Goal: Transaction & Acquisition: Purchase product/service

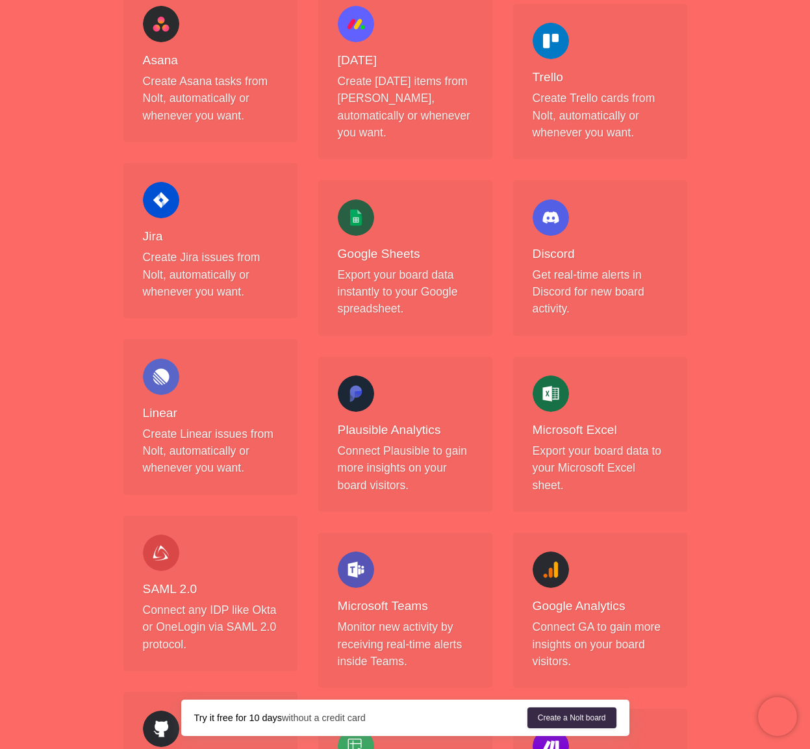
scroll to position [458, 0]
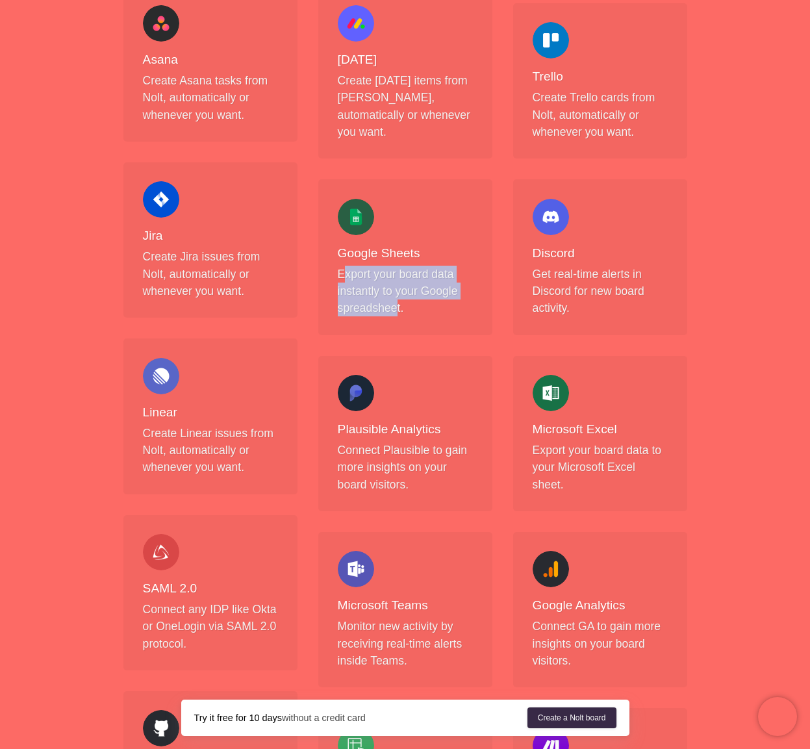
drag, startPoint x: 342, startPoint y: 259, endPoint x: 396, endPoint y: 295, distance: 65.6
click at [396, 295] on p "Export your board data instantly to your Google spreadsheet." at bounding box center [405, 291] width 135 height 51
drag, startPoint x: 395, startPoint y: 295, endPoint x: 344, endPoint y: 249, distance: 68.5
click at [344, 266] on p "Export your board data instantly to your Google spreadsheet." at bounding box center [405, 291] width 135 height 51
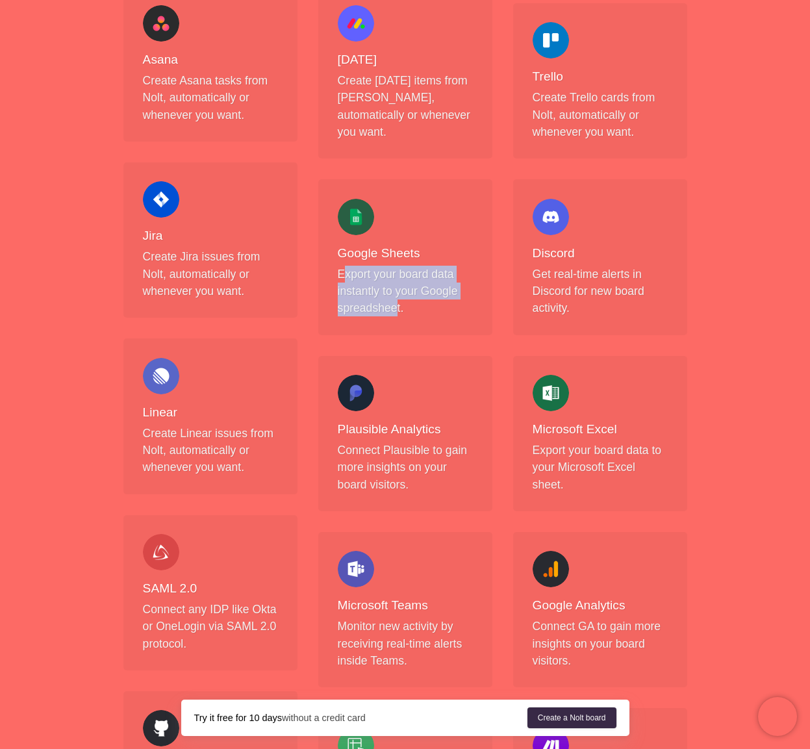
click at [344, 266] on p "Export your board data instantly to your Google spreadsheet." at bounding box center [405, 291] width 135 height 51
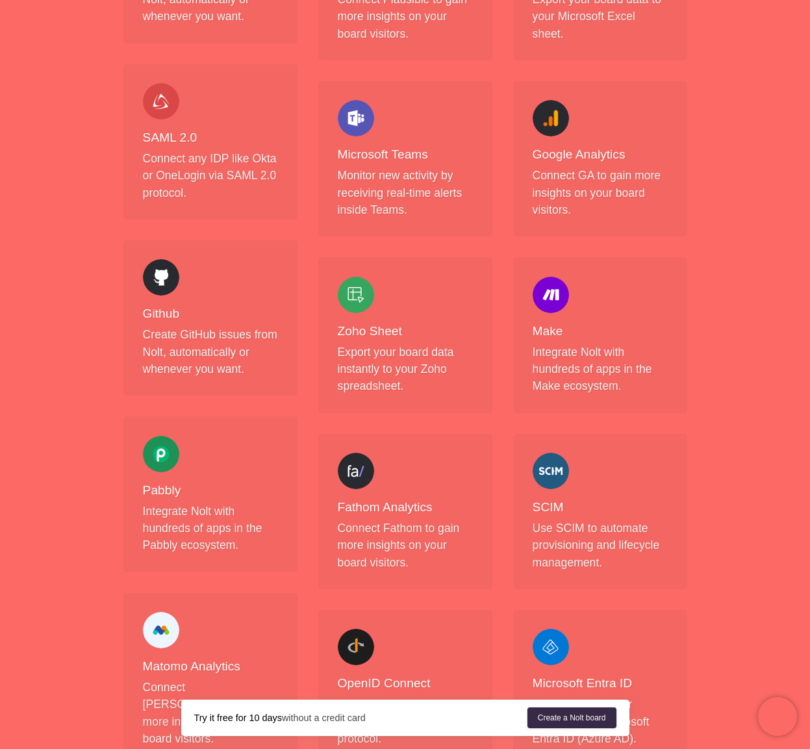
scroll to position [463, 0]
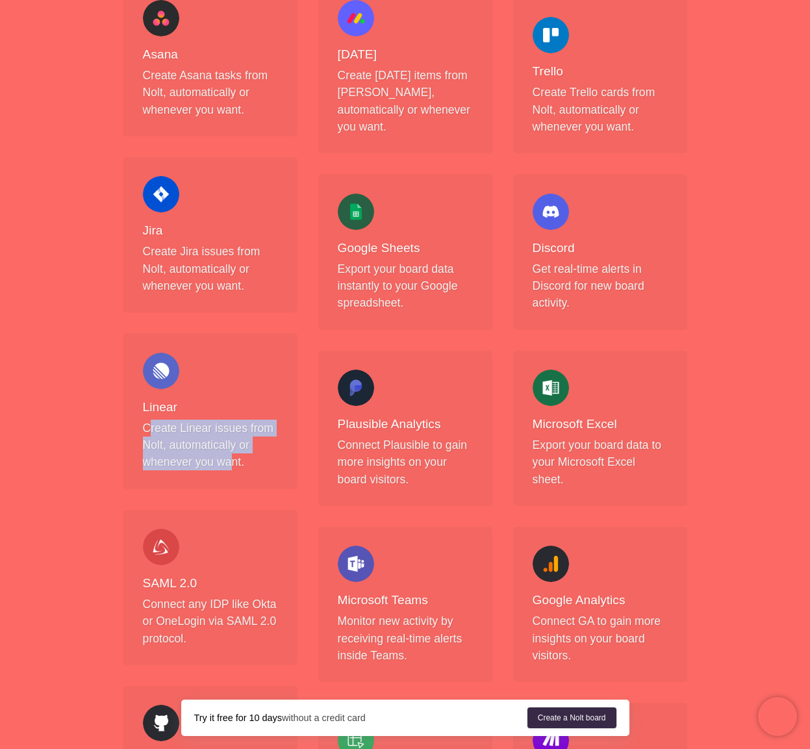
drag, startPoint x: 151, startPoint y: 428, endPoint x: 231, endPoint y: 465, distance: 88.4
click at [231, 465] on p "Create Linear issues from Nolt, automatically or whenever you want." at bounding box center [210, 445] width 135 height 51
drag, startPoint x: 236, startPoint y: 465, endPoint x: 142, endPoint y: 426, distance: 101.4
click at [143, 426] on p "Create Linear issues from Nolt, automatically or whenever you want." at bounding box center [210, 445] width 135 height 51
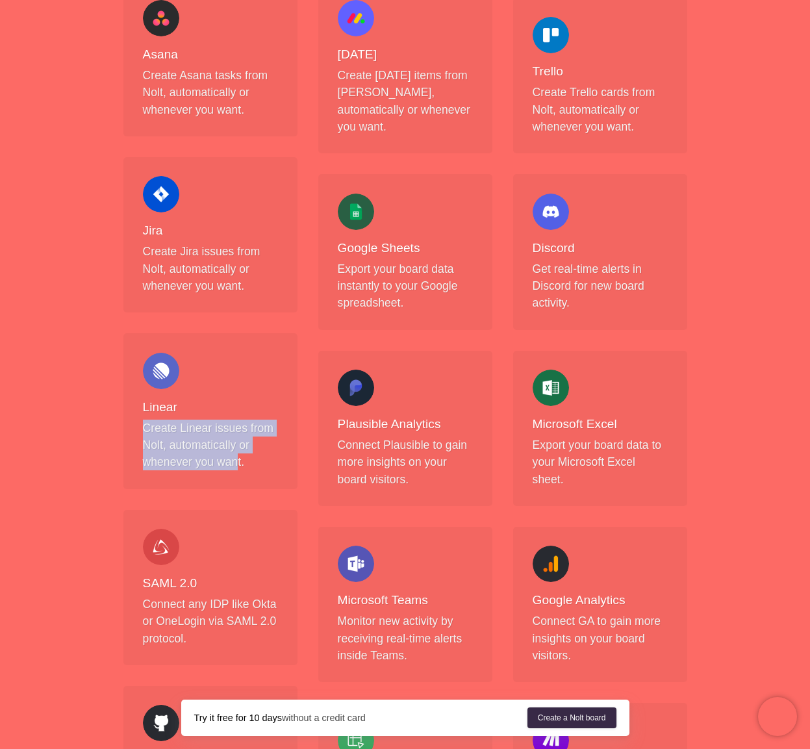
click at [143, 426] on p "Create Linear issues from Nolt, automatically or whenever you want." at bounding box center [210, 445] width 135 height 51
drag, startPoint x: 146, startPoint y: 425, endPoint x: 218, endPoint y: 455, distance: 78.7
click at [218, 455] on p "Create Linear issues from Nolt, automatically or whenever you want." at bounding box center [210, 445] width 135 height 51
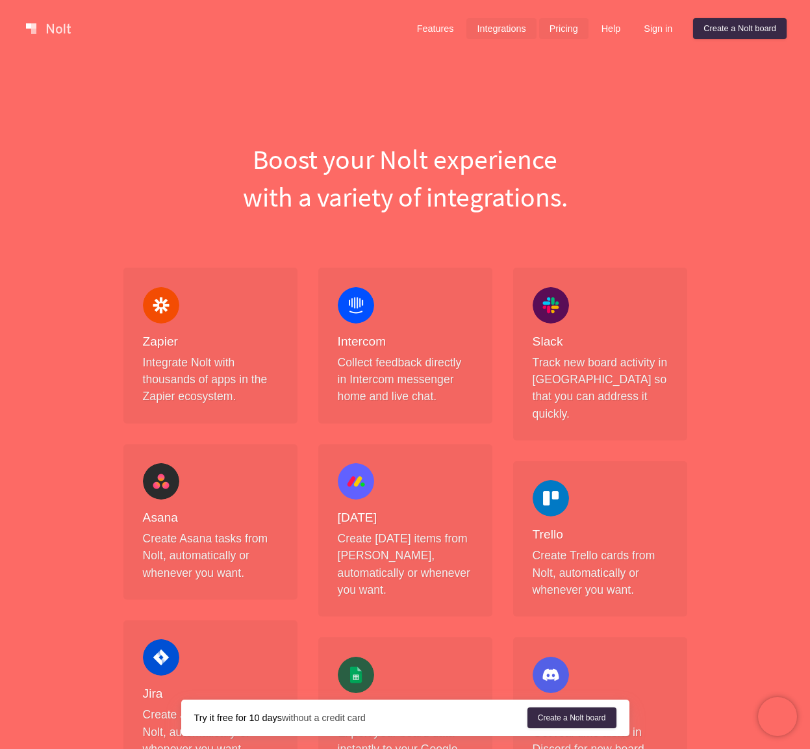
click at [559, 24] on link "Pricing" at bounding box center [563, 28] width 49 height 21
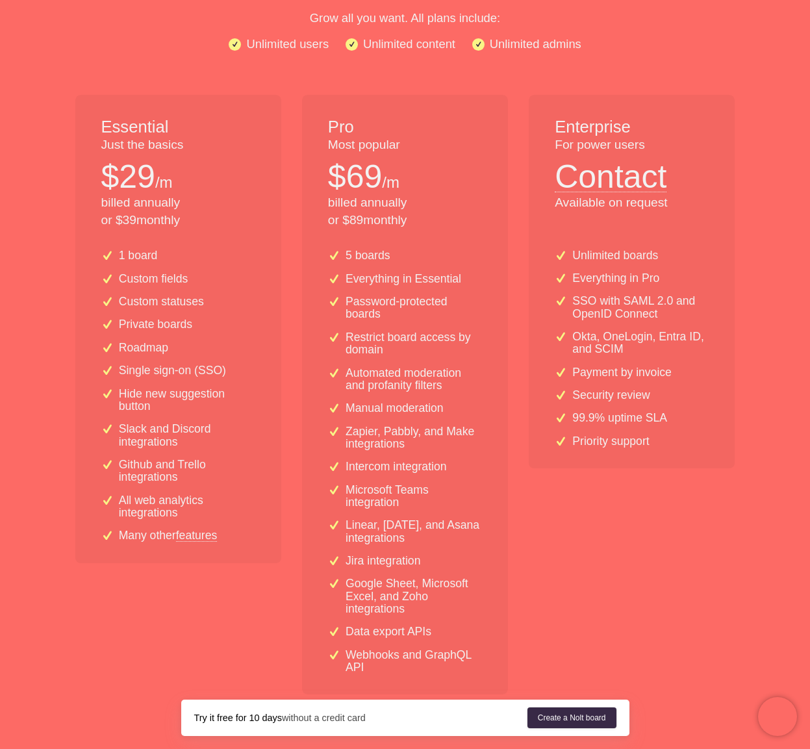
scroll to position [198, 0]
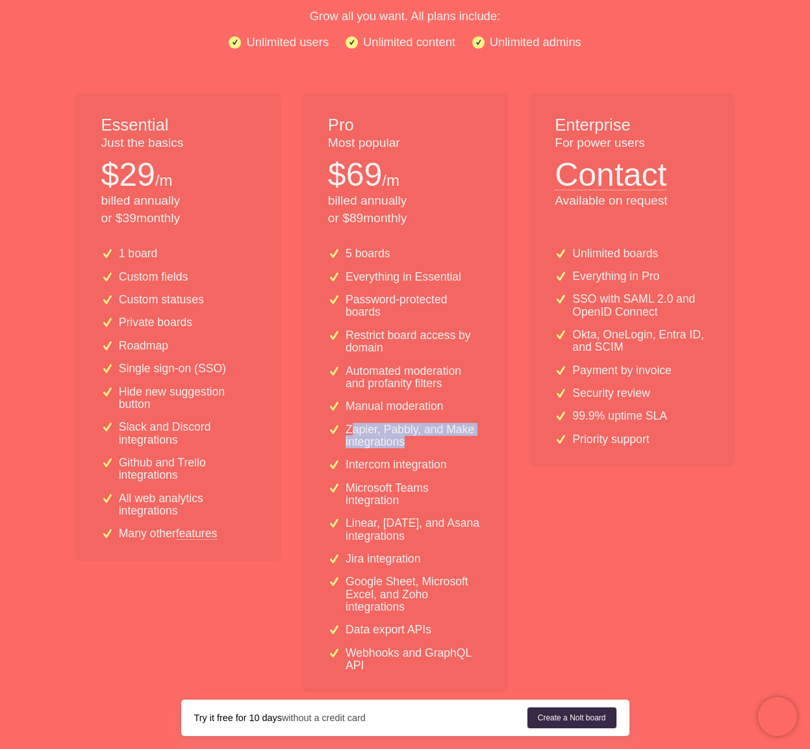
drag, startPoint x: 353, startPoint y: 431, endPoint x: 413, endPoint y: 436, distance: 60.6
click at [413, 436] on p "Zapier, Pabbly, and Make integrations" at bounding box center [414, 436] width 136 height 25
drag, startPoint x: 378, startPoint y: 432, endPoint x: 340, endPoint y: 433, distance: 37.7
click at [340, 433] on div "Zapier, Pabbly, and Make integrations" at bounding box center [405, 436] width 154 height 25
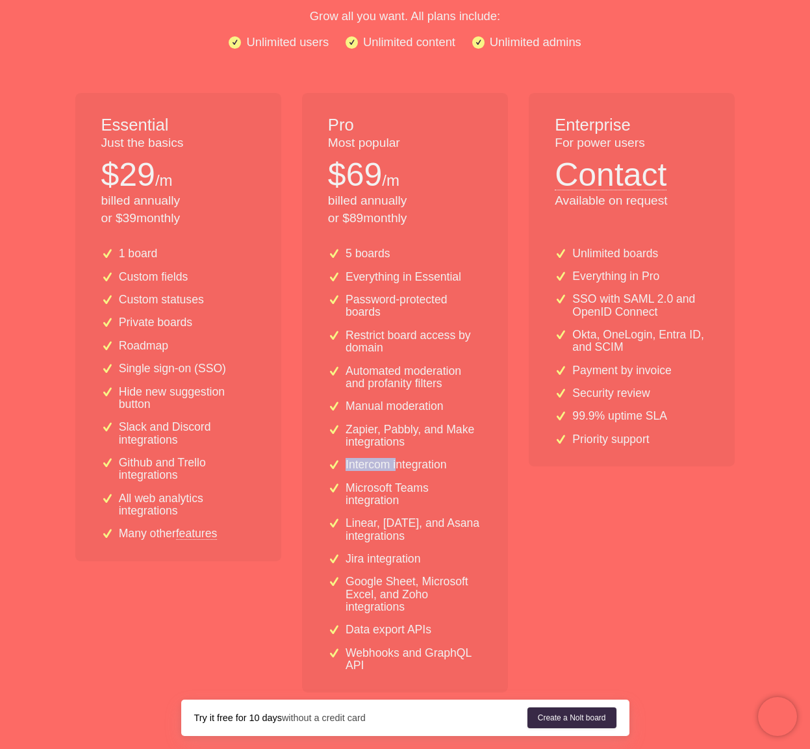
drag, startPoint x: 344, startPoint y: 467, endPoint x: 398, endPoint y: 466, distance: 54.6
click at [399, 466] on div "Intercom integration" at bounding box center [405, 465] width 154 height 12
click at [398, 466] on p "Intercom integration" at bounding box center [396, 465] width 101 height 12
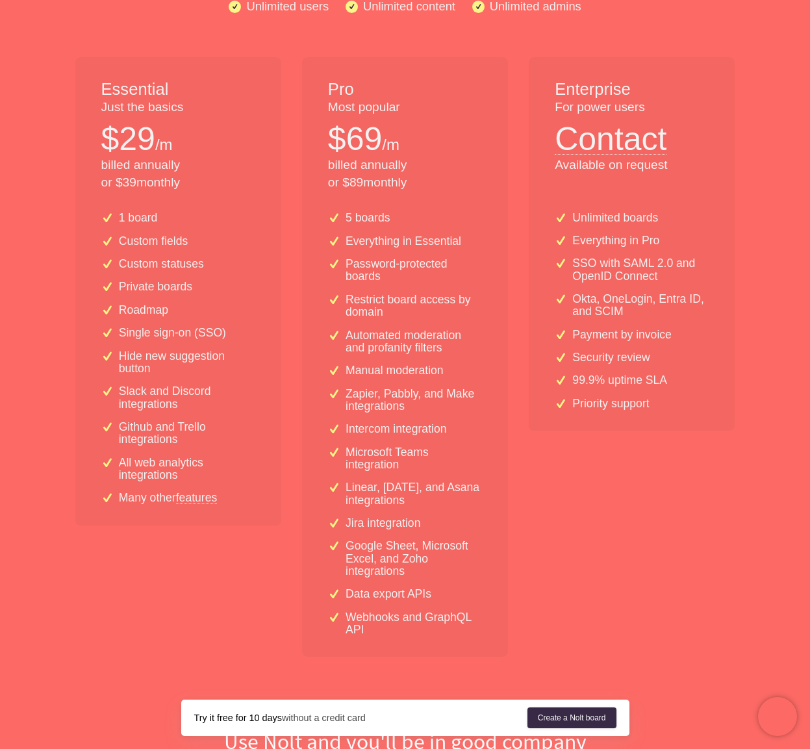
scroll to position [235, 0]
drag, startPoint x: 363, startPoint y: 624, endPoint x: 352, endPoint y: 614, distance: 15.2
click at [352, 614] on p "Webhooks and GraphQL API" at bounding box center [414, 622] width 136 height 25
drag, startPoint x: 352, startPoint y: 615, endPoint x: 359, endPoint y: 630, distance: 16.3
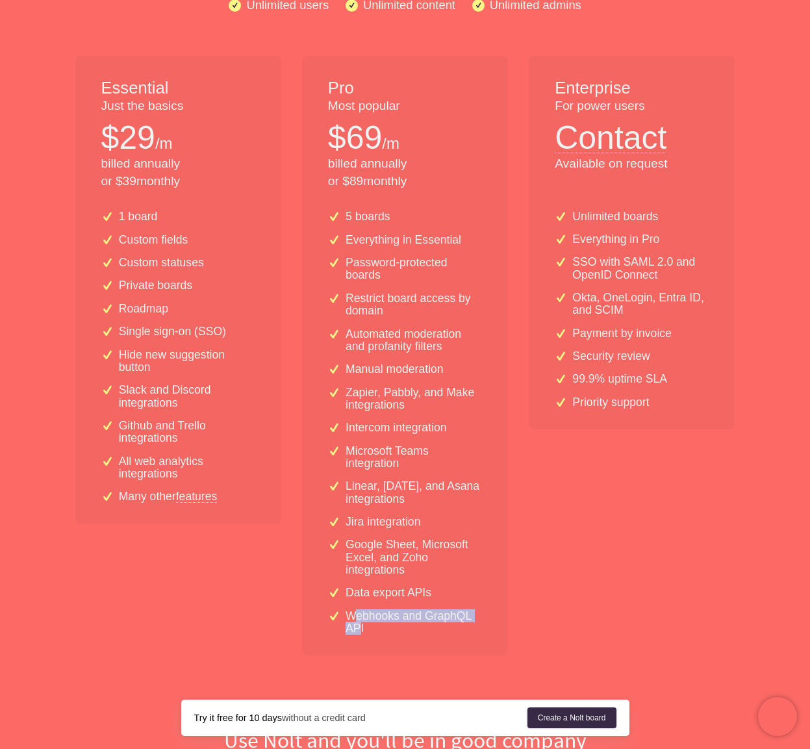
click at [359, 630] on p "Webhooks and GraphQL API" at bounding box center [414, 622] width 136 height 25
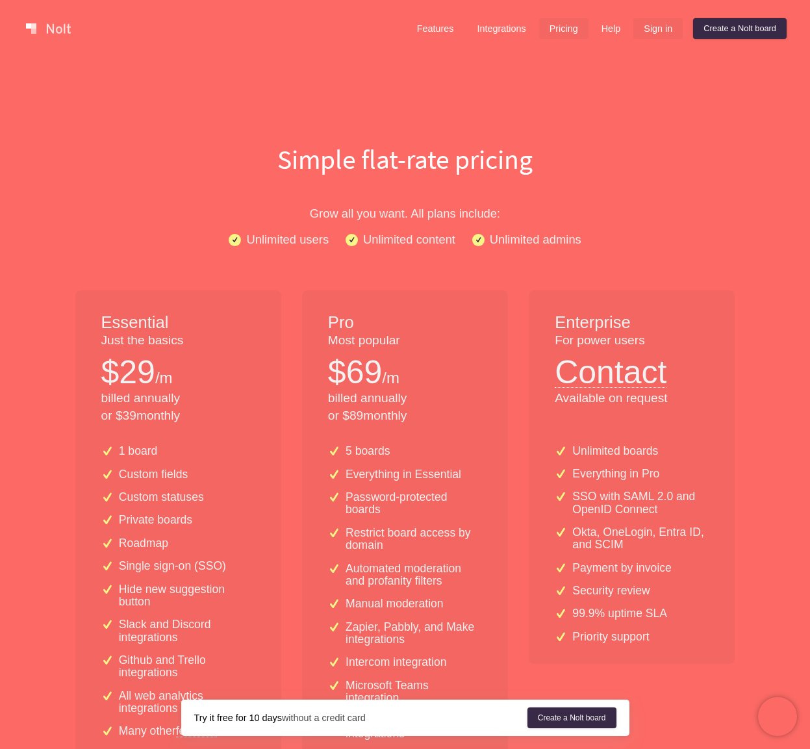
click at [654, 32] on link "Sign in" at bounding box center [658, 28] width 49 height 21
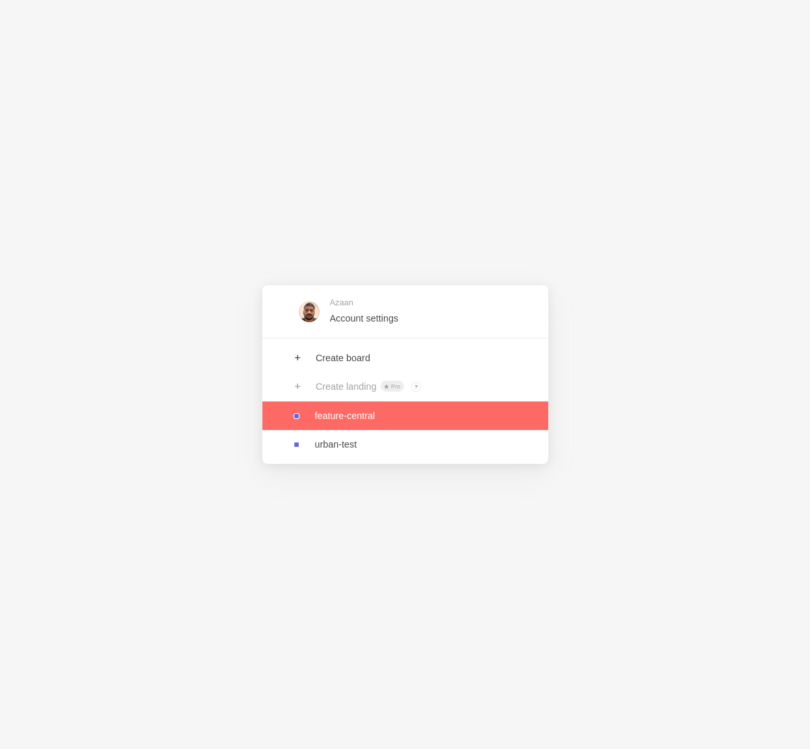
click at [384, 417] on link at bounding box center [406, 416] width 286 height 29
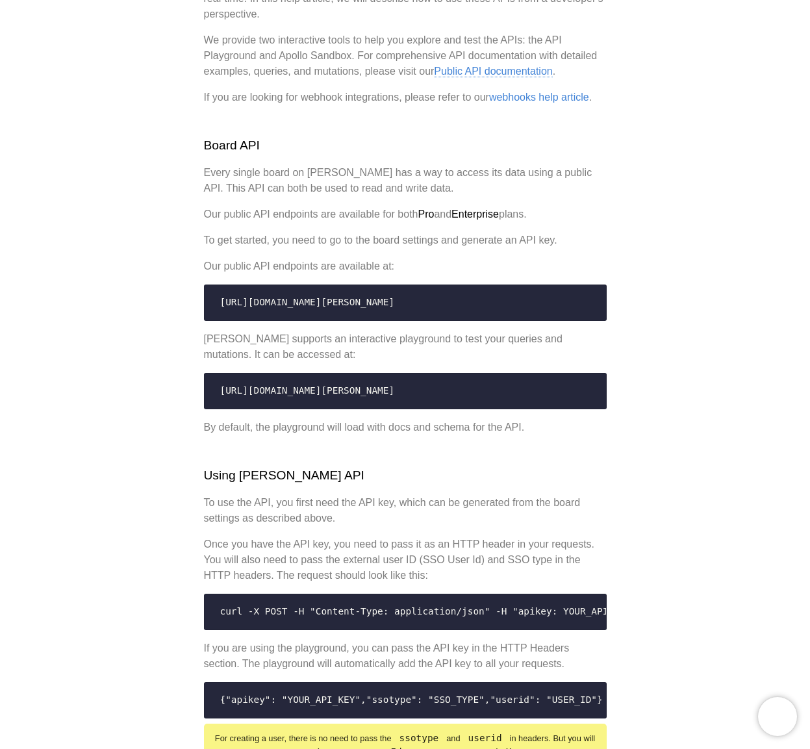
scroll to position [154, 0]
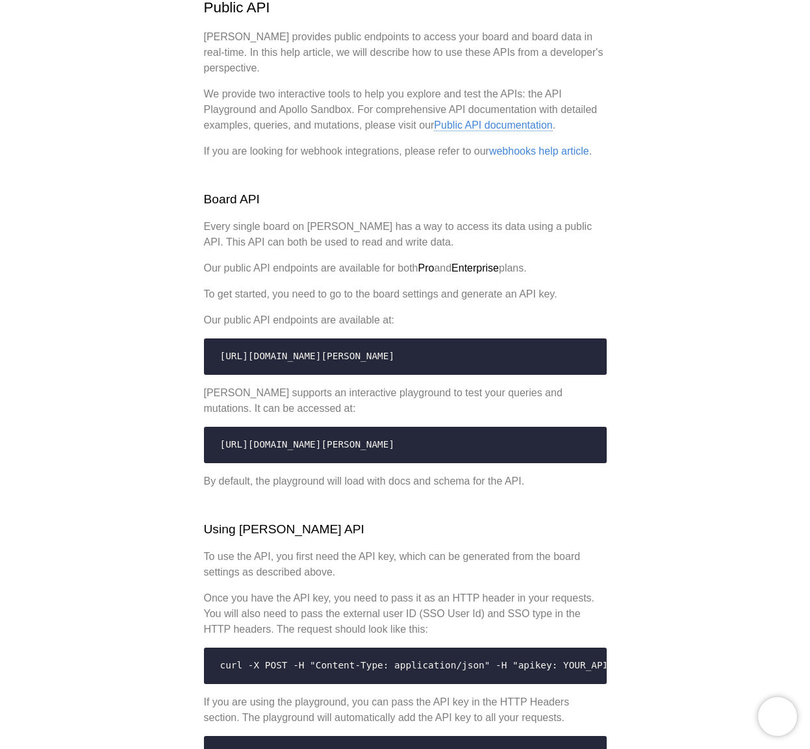
click at [503, 128] on link "Public API documentation" at bounding box center [493, 126] width 118 height 12
click at [509, 123] on link "Public API documentation" at bounding box center [493, 126] width 118 height 12
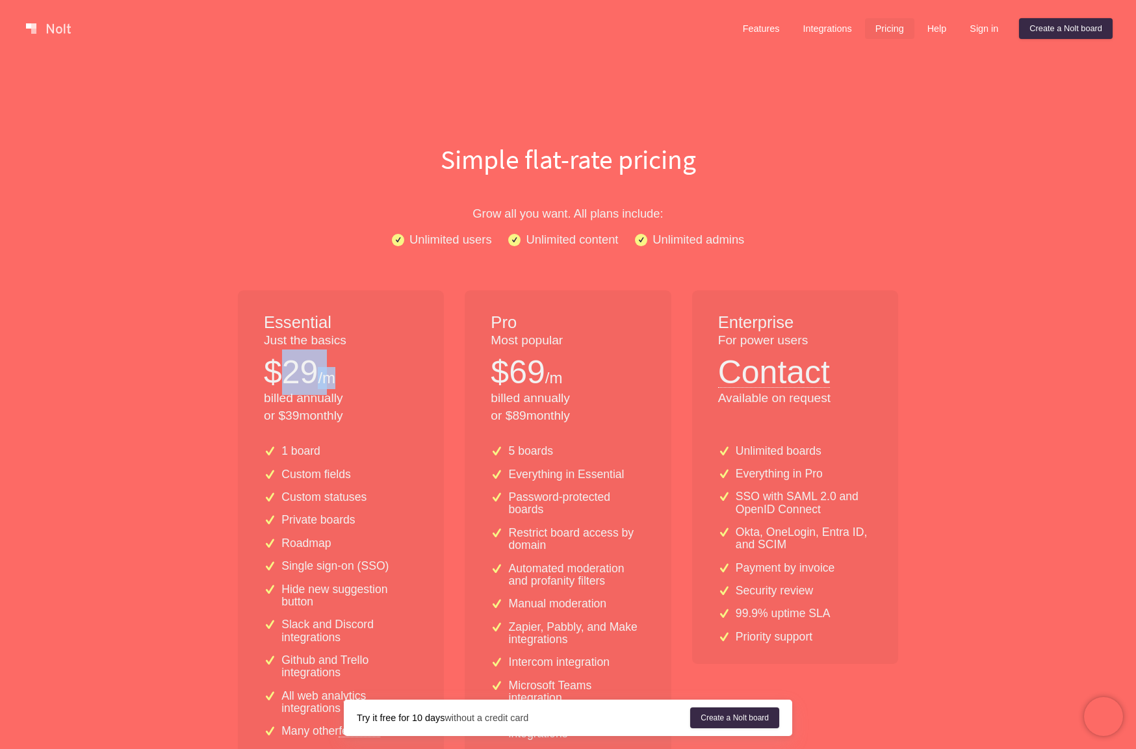
drag, startPoint x: 279, startPoint y: 374, endPoint x: 347, endPoint y: 374, distance: 67.6
click at [348, 374] on div "$ 29 /m" at bounding box center [341, 372] width 154 height 45
click at [515, 370] on p "$ 69" at bounding box center [518, 372] width 54 height 45
drag, startPoint x: 511, startPoint y: 414, endPoint x: 526, endPoint y: 414, distance: 14.3
click at [526, 414] on p "billed annually or $ 89 monthly" at bounding box center [568, 407] width 154 height 35
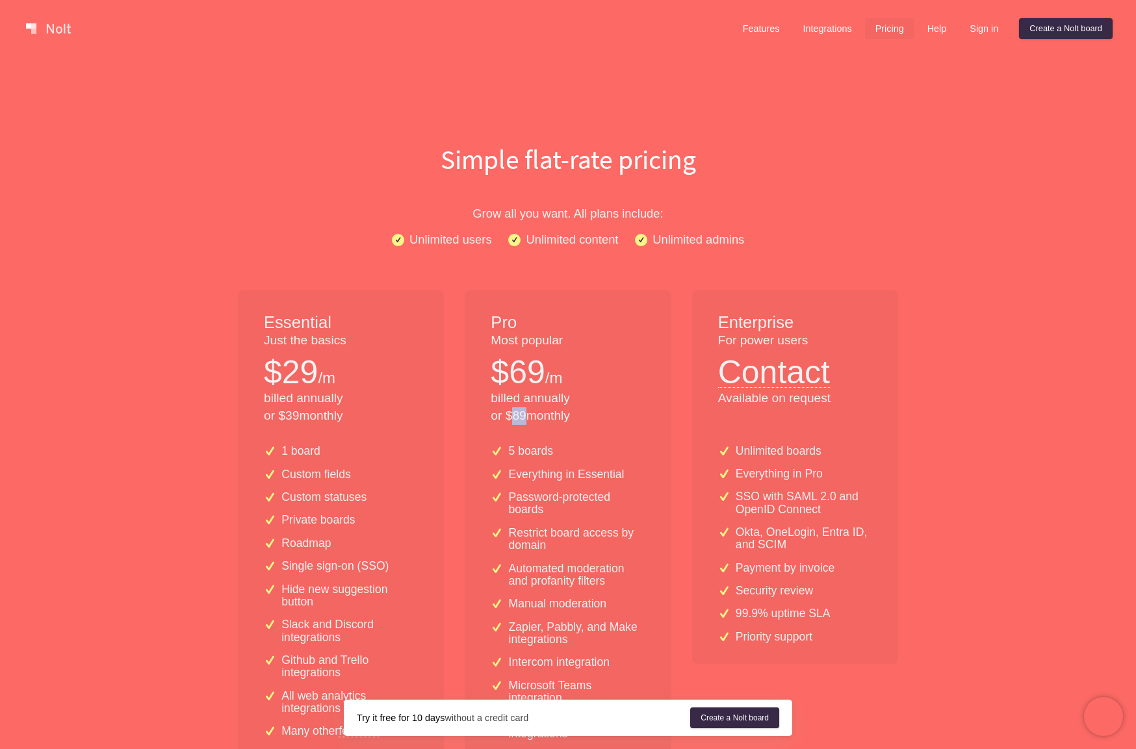
click at [512, 420] on p "billed annually or $ 89 monthly" at bounding box center [568, 407] width 154 height 35
drag, startPoint x: 512, startPoint y: 418, endPoint x: 526, endPoint y: 418, distance: 13.6
click at [526, 418] on p "billed annually or $ 89 monthly" at bounding box center [568, 407] width 154 height 35
click at [525, 418] on p "billed annually or $ 89 monthly" at bounding box center [568, 407] width 154 height 35
click at [553, 428] on div "Pro Most popular $ 69 /m billed annually or $ 89 monthly" at bounding box center [568, 362] width 206 height 144
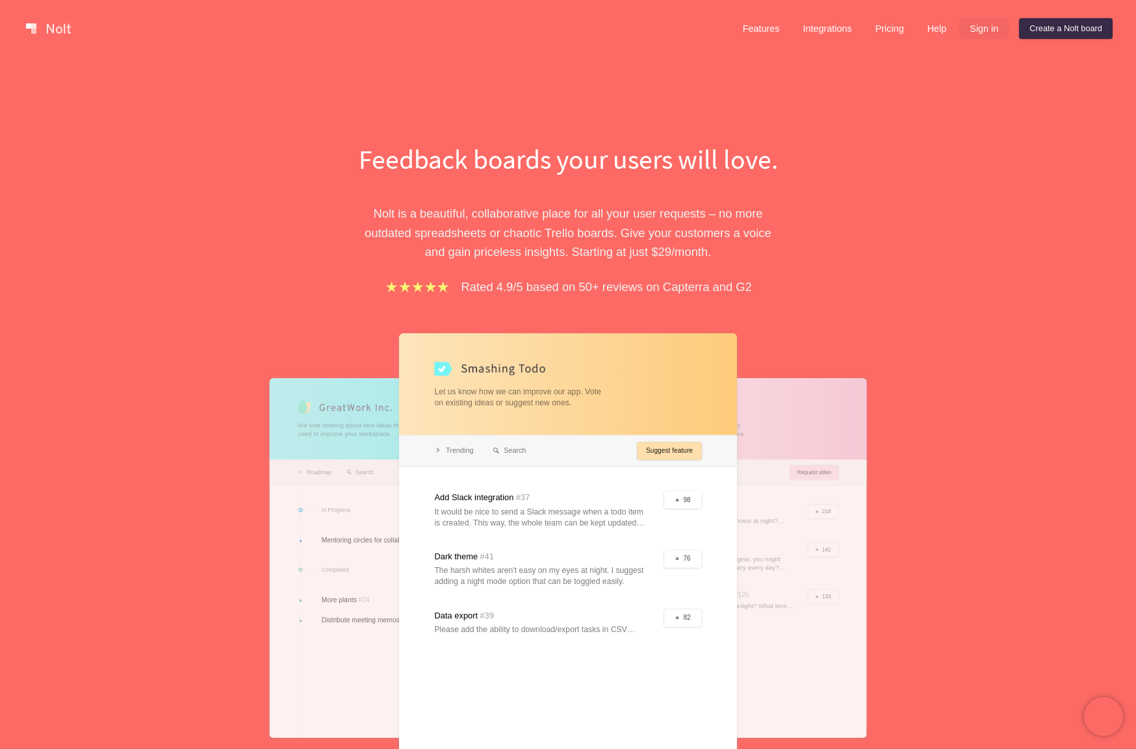
click at [992, 29] on link "Sign in" at bounding box center [983, 28] width 49 height 21
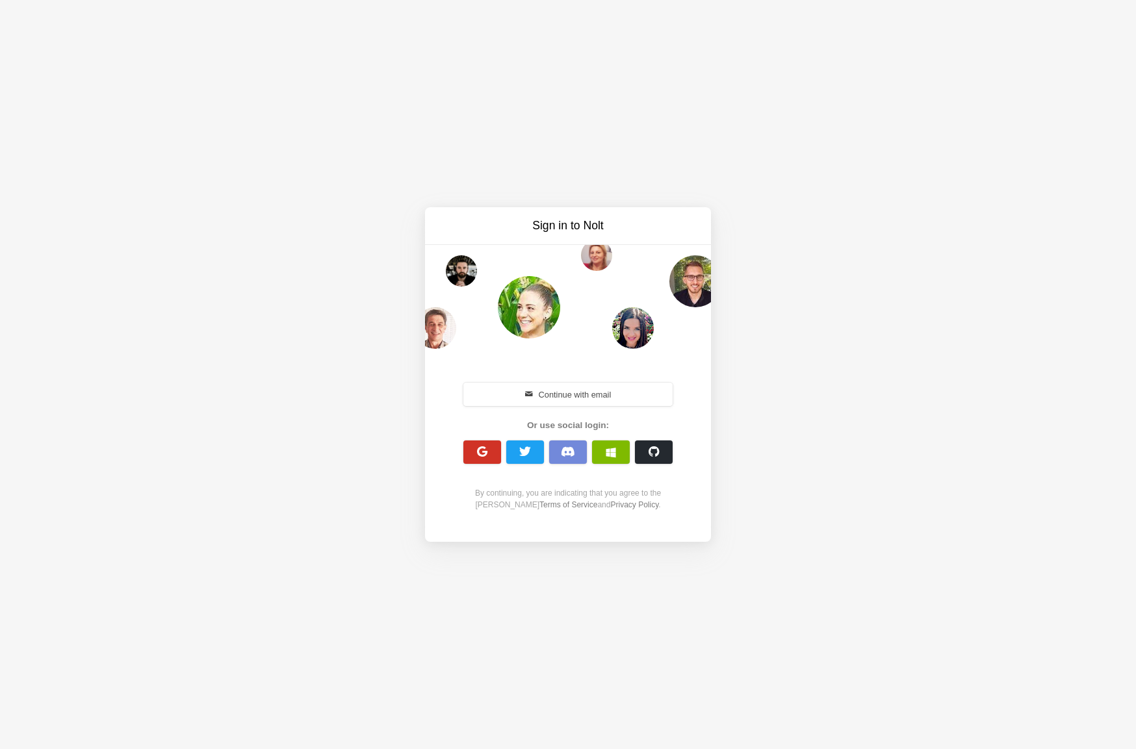
click at [490, 454] on button "button" at bounding box center [482, 452] width 38 height 23
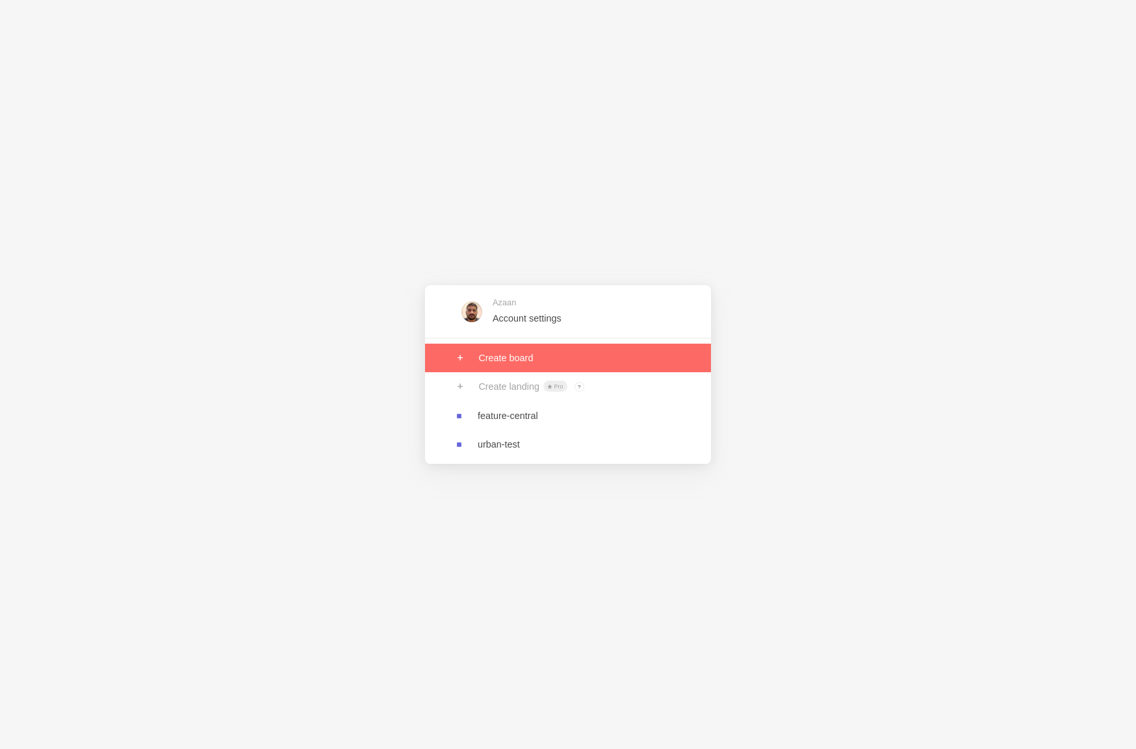
click at [506, 359] on link at bounding box center [568, 358] width 286 height 29
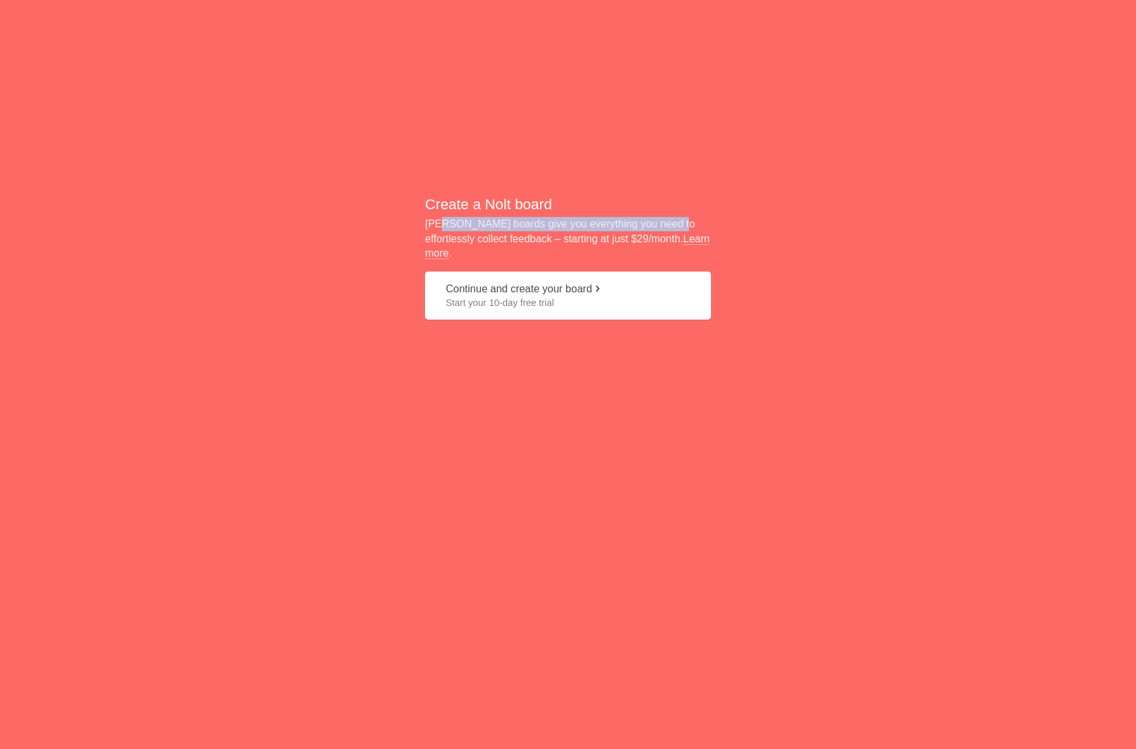
drag, startPoint x: 440, startPoint y: 235, endPoint x: 664, endPoint y: 229, distance: 224.2
click at [664, 229] on p "[PERSON_NAME] boards give you everything you need to effortlessly collect feedb…" at bounding box center [568, 239] width 286 height 44
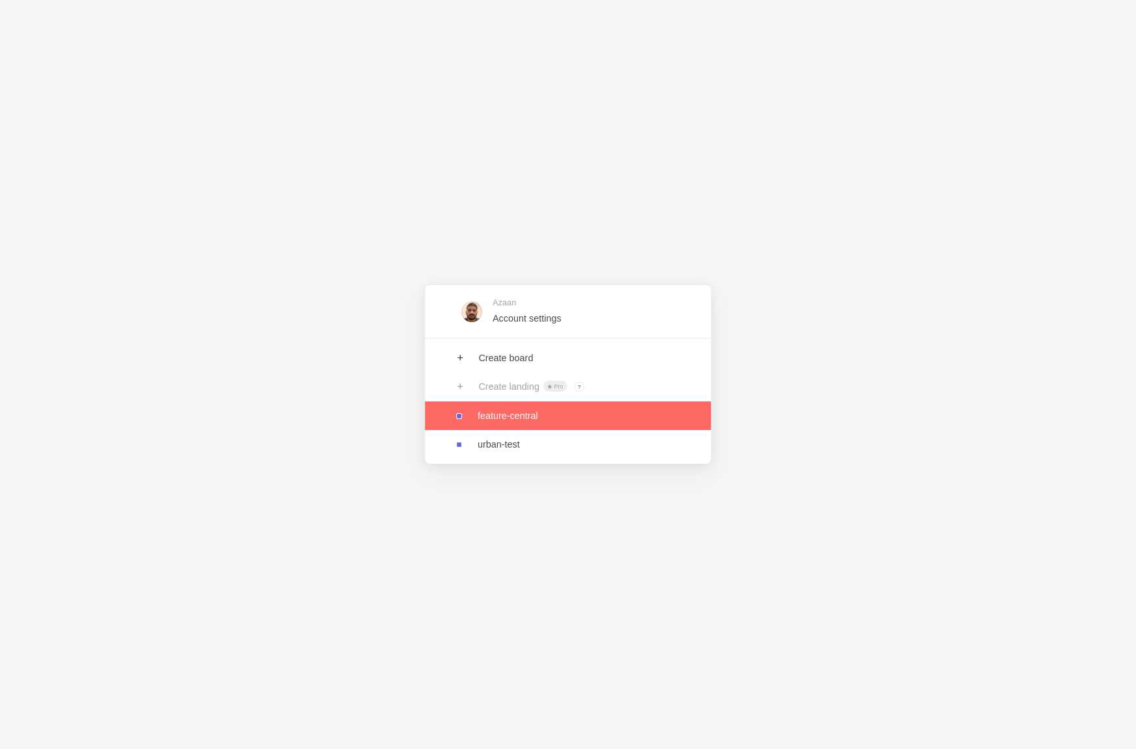
click at [545, 416] on link at bounding box center [568, 416] width 286 height 29
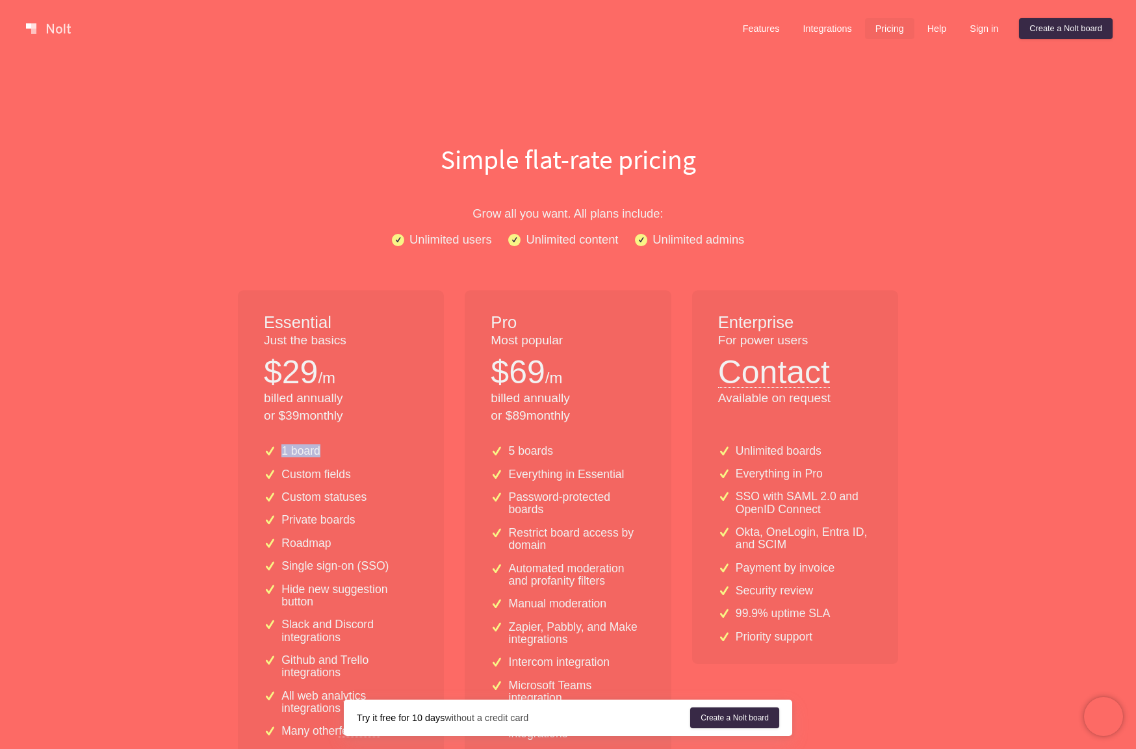
drag, startPoint x: 277, startPoint y: 452, endPoint x: 365, endPoint y: 452, distance: 88.4
click at [365, 452] on div "1 board" at bounding box center [341, 451] width 154 height 12
drag, startPoint x: 502, startPoint y: 448, endPoint x: 618, endPoint y: 450, distance: 116.3
click at [618, 450] on div "5 boards" at bounding box center [568, 451] width 154 height 12
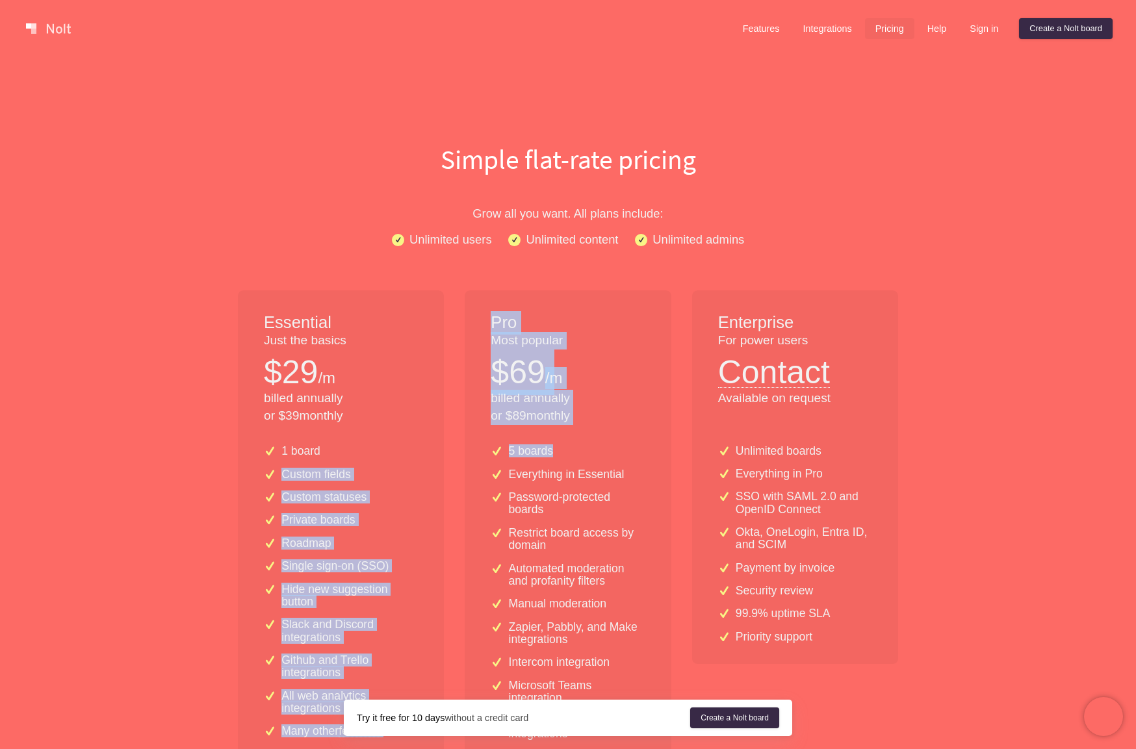
drag, startPoint x: 648, startPoint y: 452, endPoint x: 400, endPoint y: 452, distance: 248.9
click at [400, 452] on div "Essential Just the basics $ 29 /m billed annually or $ 39 monthly 1 board Custo…" at bounding box center [567, 594] width 681 height 608
click at [400, 452] on div "1 board" at bounding box center [341, 451] width 154 height 12
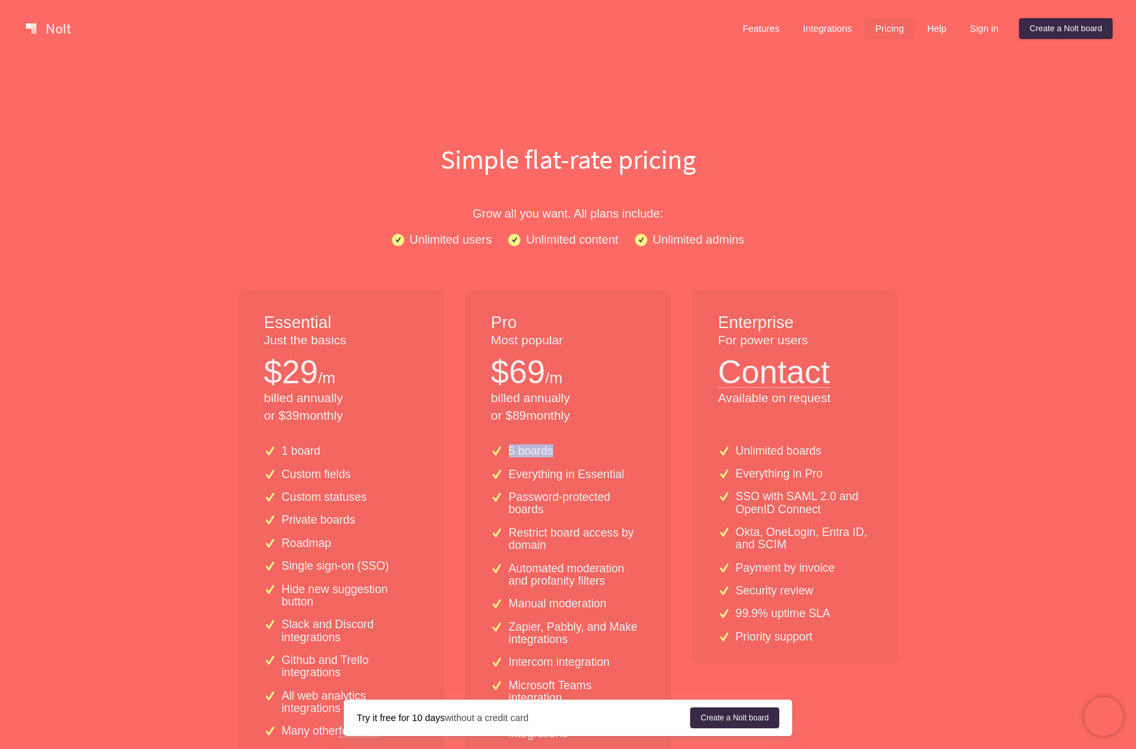
drag, startPoint x: 473, startPoint y: 457, endPoint x: 609, endPoint y: 457, distance: 136.5
click at [609, 457] on div "5 boards Everything in Essential Password-protected boards Restrict board acces…" at bounding box center [568, 662] width 206 height 455
click at [609, 457] on div "5 boards" at bounding box center [568, 451] width 154 height 12
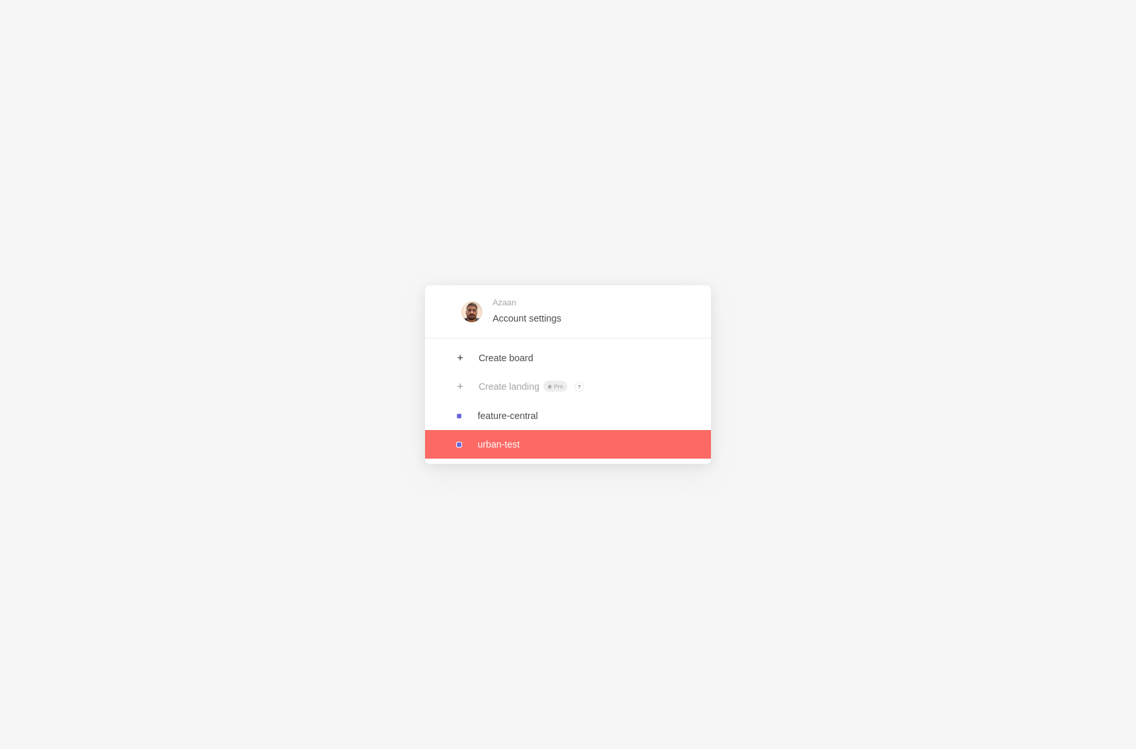
click at [554, 452] on link at bounding box center [568, 444] width 286 height 29
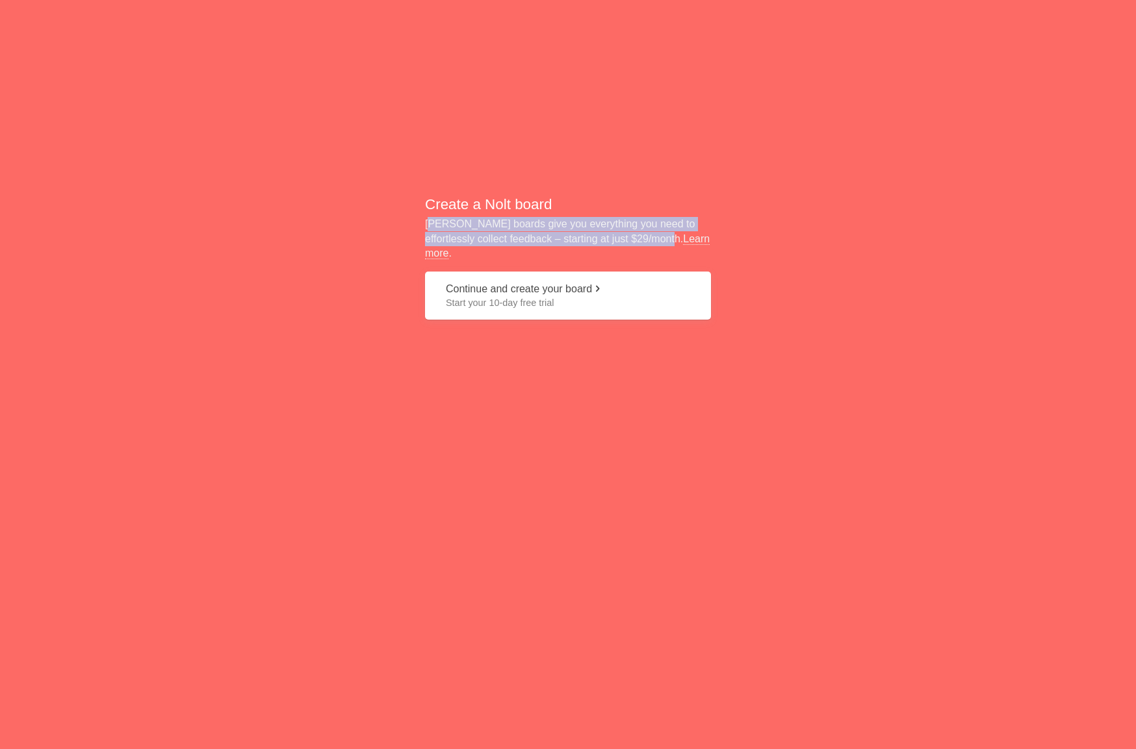
drag, startPoint x: 435, startPoint y: 237, endPoint x: 628, endPoint y: 244, distance: 193.1
click at [629, 245] on p "[PERSON_NAME] boards give you everything you need to effortlessly collect feedb…" at bounding box center [568, 239] width 286 height 44
click at [628, 244] on p "[PERSON_NAME] boards give you everything you need to effortlessly collect feedb…" at bounding box center [568, 239] width 286 height 44
click at [298, 311] on div "Create a [PERSON_NAME] board [PERSON_NAME] boards give you everything you need …" at bounding box center [568, 262] width 1136 height 524
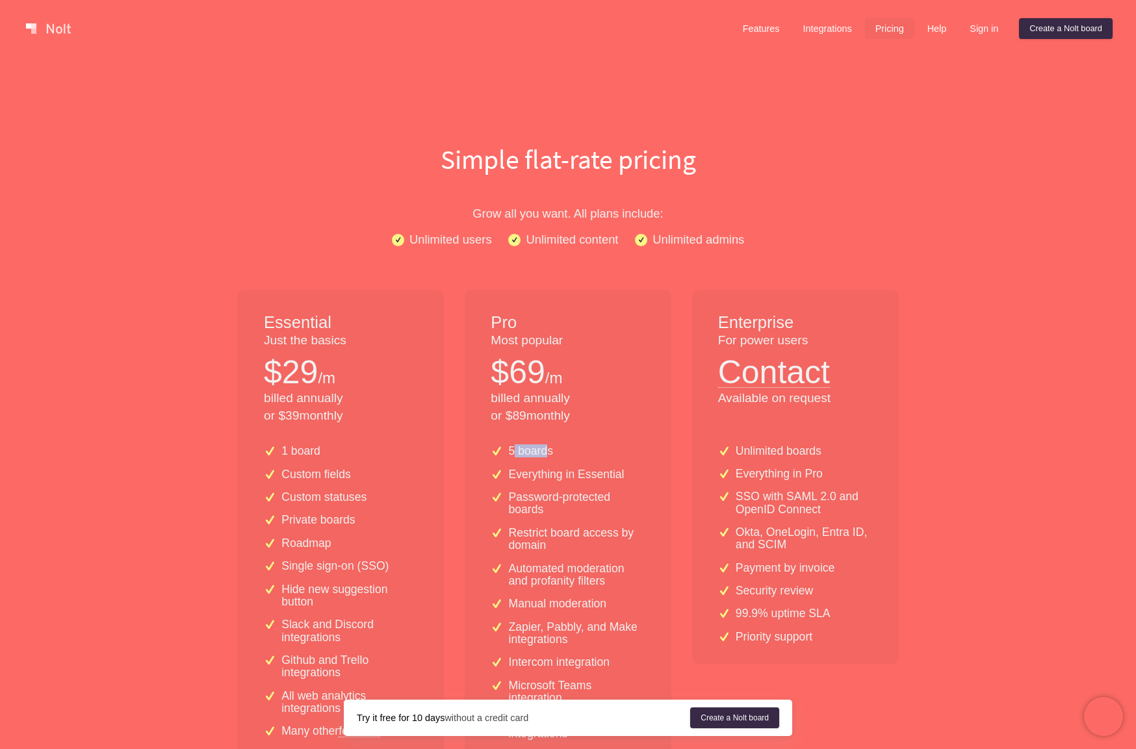
drag, startPoint x: 516, startPoint y: 452, endPoint x: 563, endPoint y: 452, distance: 46.8
click at [563, 452] on div "5 boards" at bounding box center [568, 451] width 154 height 12
